Goal: Information Seeking & Learning: Learn about a topic

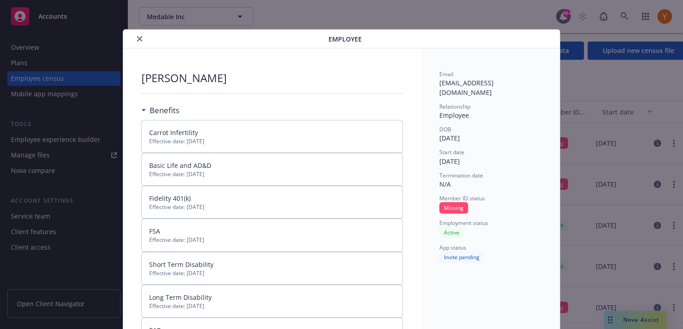
click at [136, 38] on button "close" at bounding box center [139, 38] width 11 height 11
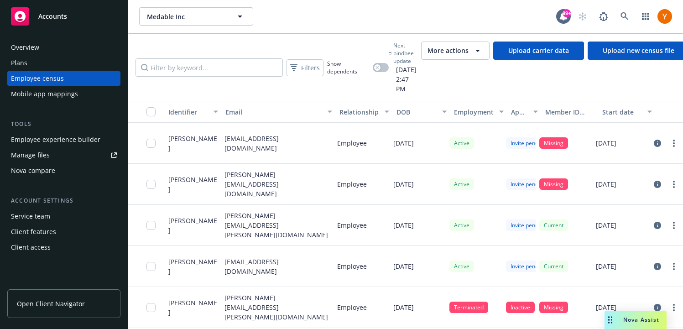
click at [625, 107] on div "Start date" at bounding box center [622, 112] width 40 height 10
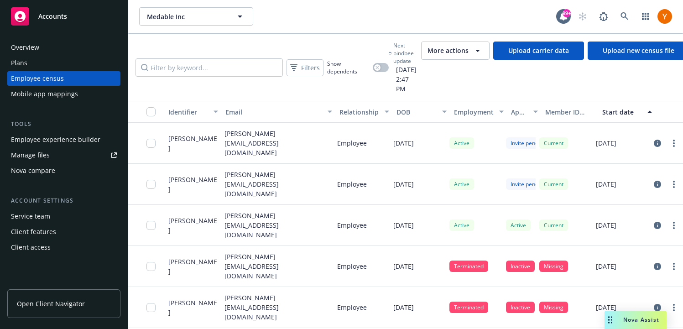
click at [625, 107] on div "Start date" at bounding box center [622, 112] width 40 height 10
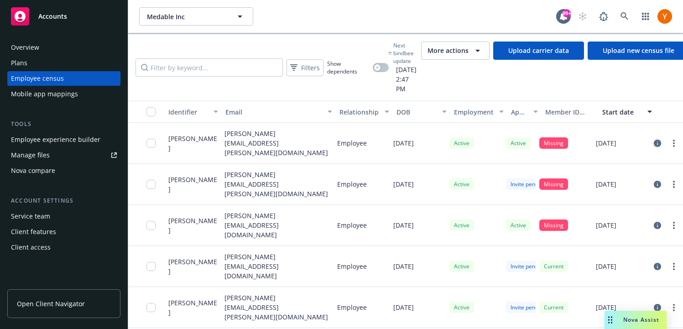
click at [653, 138] on link "circleInformation" at bounding box center [657, 143] width 11 height 11
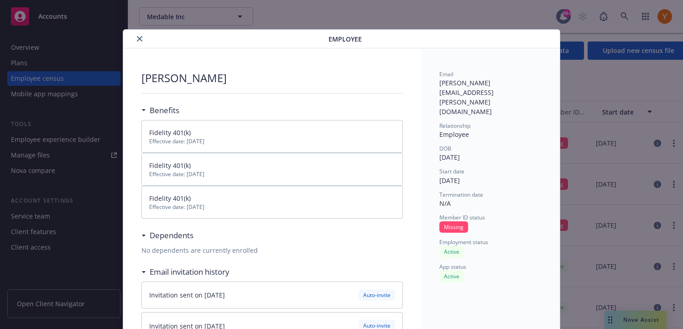
scroll to position [27, 0]
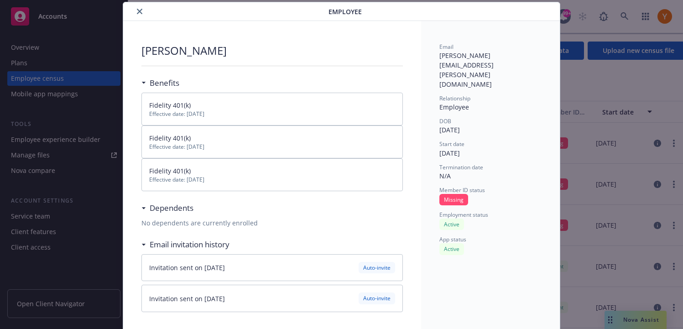
click at [140, 12] on icon "close" at bounding box center [139, 11] width 5 height 5
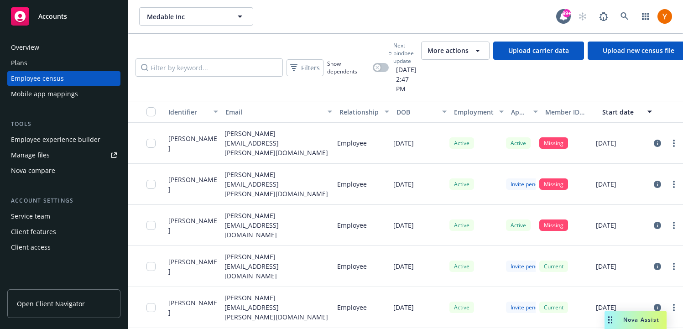
click at [66, 90] on div "Mobile app mappings" at bounding box center [44, 94] width 67 height 15
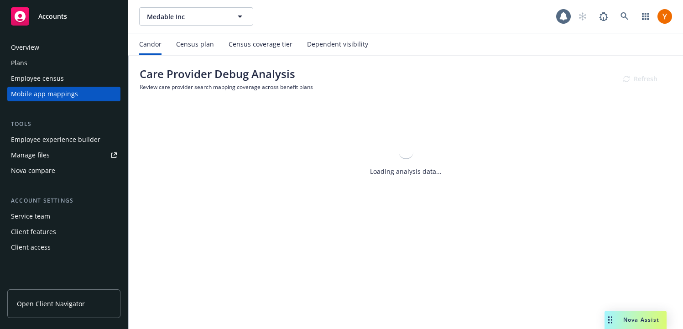
click at [208, 47] on div "Census plan" at bounding box center [195, 44] width 38 height 7
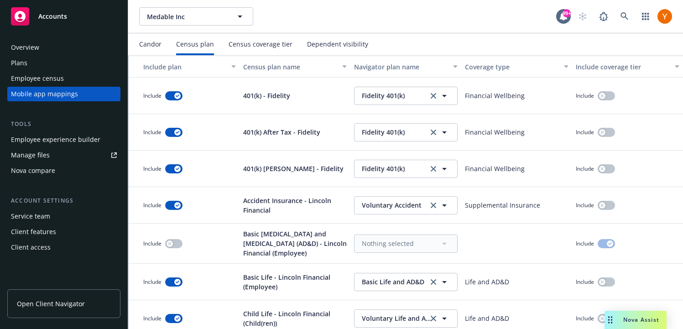
click at [87, 77] on div "Employee census" at bounding box center [64, 78] width 106 height 15
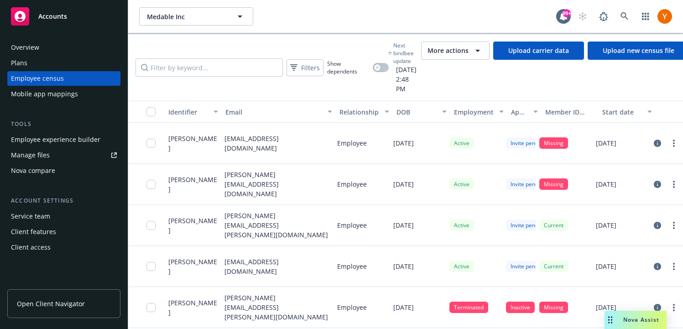
click at [617, 101] on button "Start date" at bounding box center [627, 112] width 57 height 22
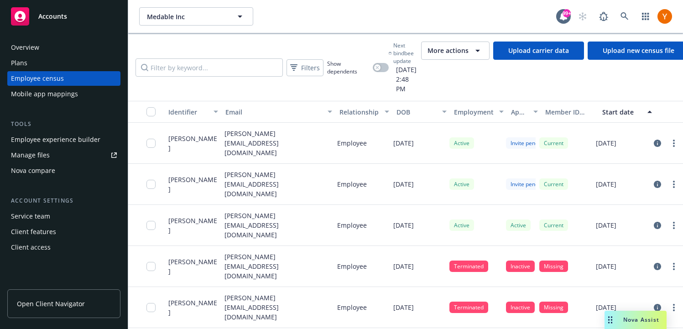
click at [627, 107] on div "Start date" at bounding box center [622, 112] width 40 height 10
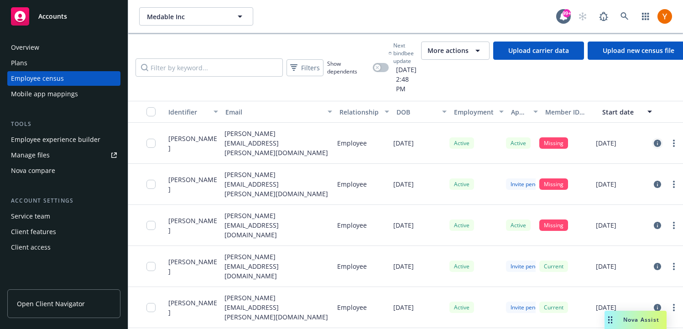
click at [654, 140] on icon "circleInformation" at bounding box center [657, 143] width 7 height 7
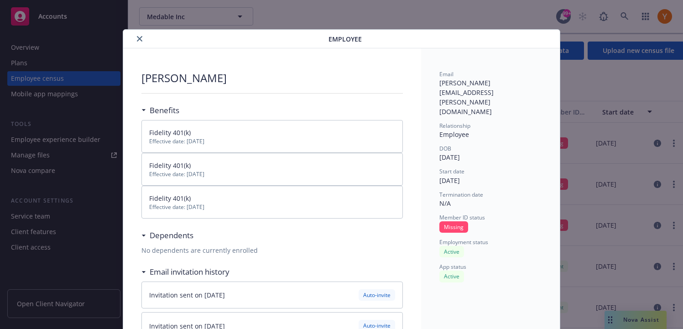
scroll to position [27, 0]
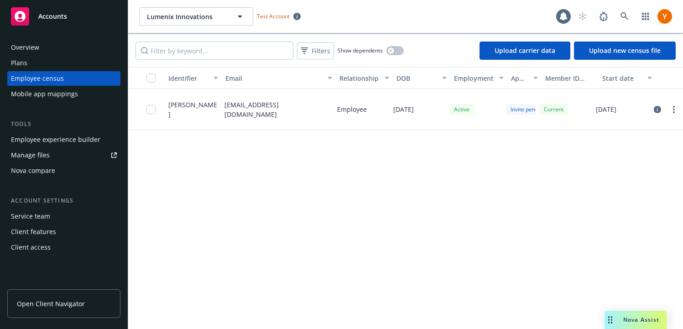
click at [94, 94] on div "Mobile app mappings" at bounding box center [64, 94] width 106 height 15
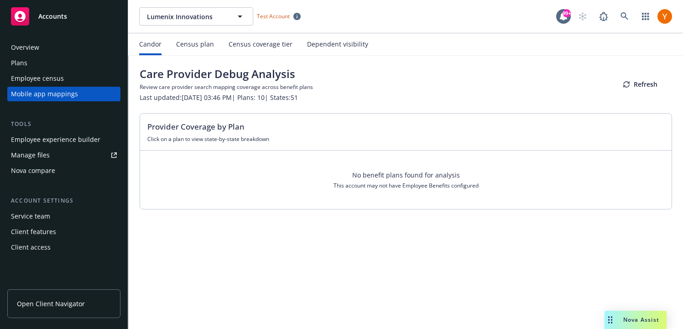
click at [192, 41] on div "Census plan" at bounding box center [195, 44] width 38 height 7
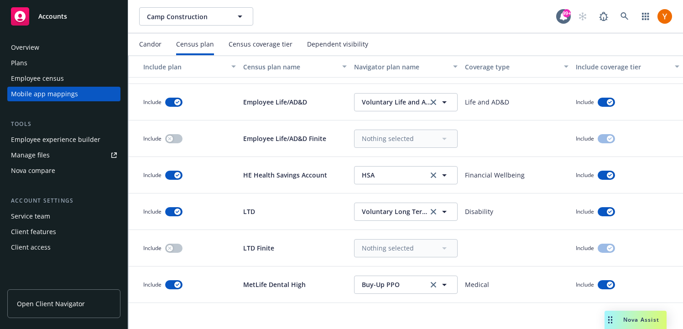
scroll to position [552, 0]
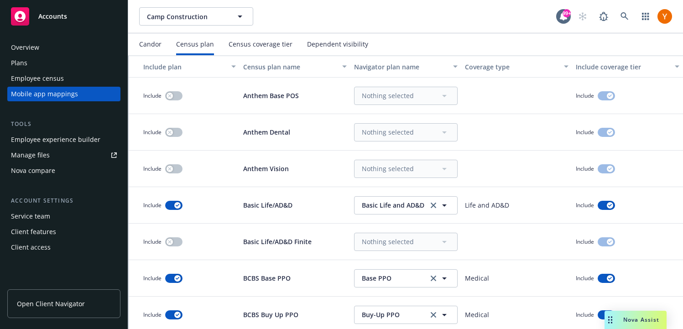
click at [329, 47] on div "Dependent visibility" at bounding box center [337, 44] width 61 height 7
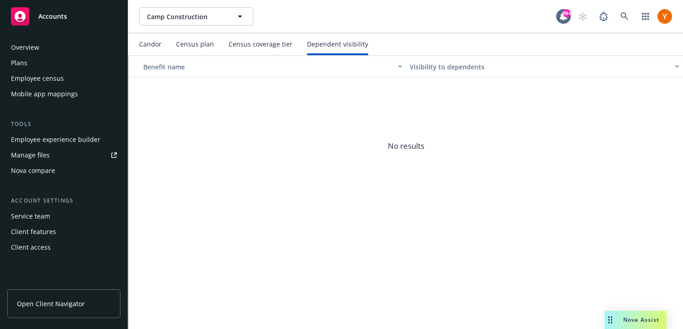
click at [199, 39] on div "Census plan" at bounding box center [195, 44] width 38 height 22
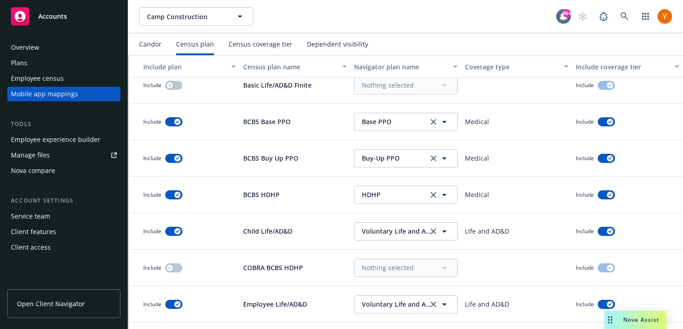
scroll to position [243, 0]
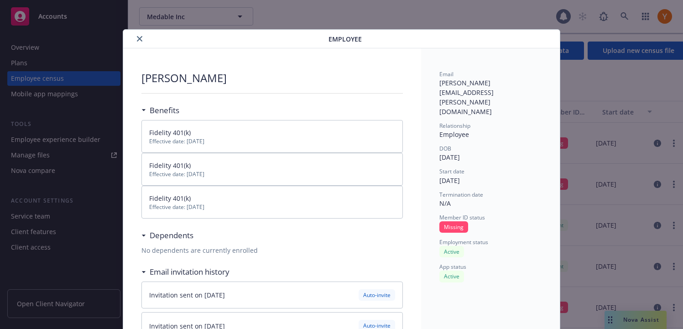
scroll to position [27, 0]
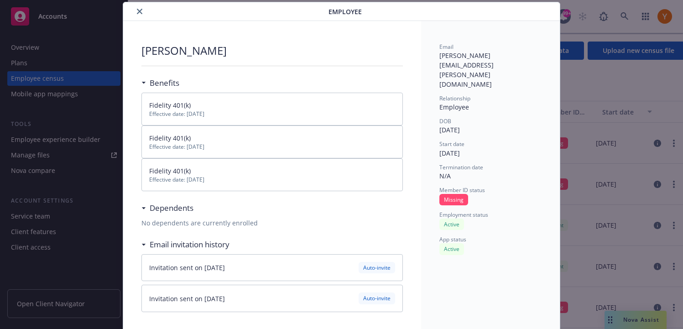
drag, startPoint x: 138, startPoint y: 11, endPoint x: 120, endPoint y: 36, distance: 30.3
click at [120, 35] on div "Employee [PERSON_NAME] Benefits Fidelity 401(k) Effective date: [DATE] Fidelity…" at bounding box center [341, 168] width 547 height 333
click at [144, 16] on div "details for plan Employee" at bounding box center [228, 11] width 202 height 11
click at [144, 15] on div "details for plan Employee" at bounding box center [228, 11] width 202 height 11
click at [141, 12] on icon "close" at bounding box center [139, 11] width 5 height 5
